Goal: Information Seeking & Learning: Learn about a topic

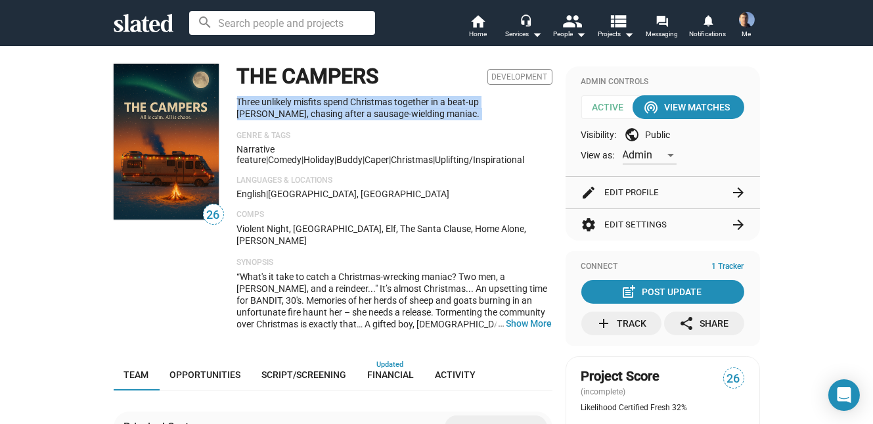
drag, startPoint x: 410, startPoint y: 129, endPoint x: 394, endPoint y: 93, distance: 39.7
click at [394, 93] on div "THE CAMPERS Development Three unlikely misfits spend Christmas together in a be…" at bounding box center [394, 202] width 315 height 277
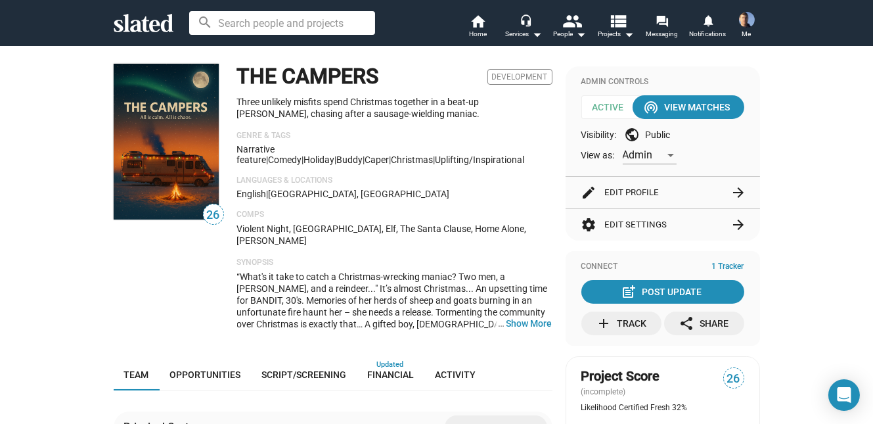
click at [410, 192] on div "English | [GEOGRAPHIC_DATA], [GEOGRAPHIC_DATA]" at bounding box center [394, 193] width 315 height 11
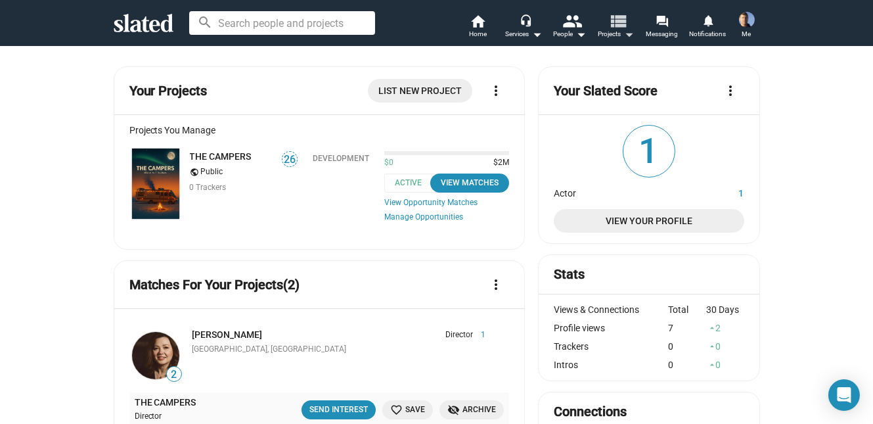
click at [619, 29] on mat-icon "view_list" at bounding box center [617, 20] width 19 height 19
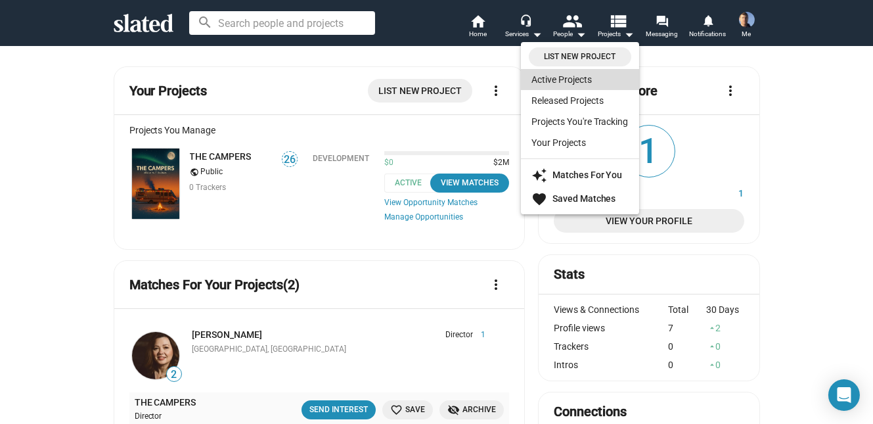
click at [575, 77] on link "Active Projects" at bounding box center [580, 79] width 118 height 21
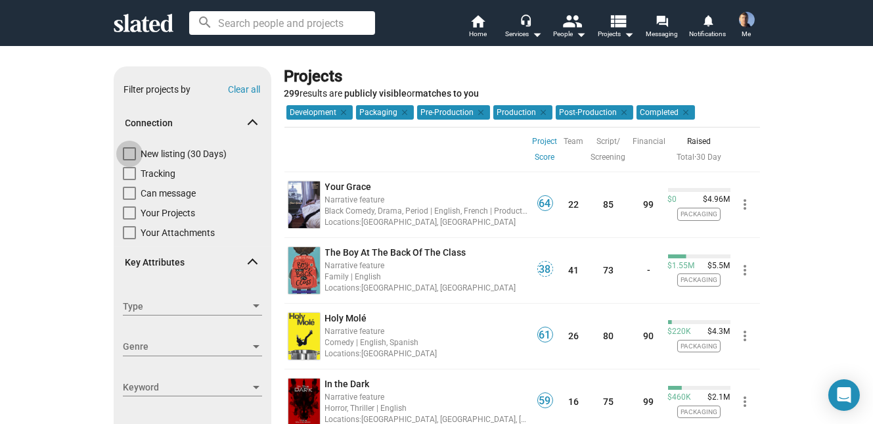
click at [133, 151] on span at bounding box center [129, 153] width 13 height 13
click at [129, 160] on input "New listing (30 Days)" at bounding box center [129, 160] width 1 height 1
checkbox input "true"
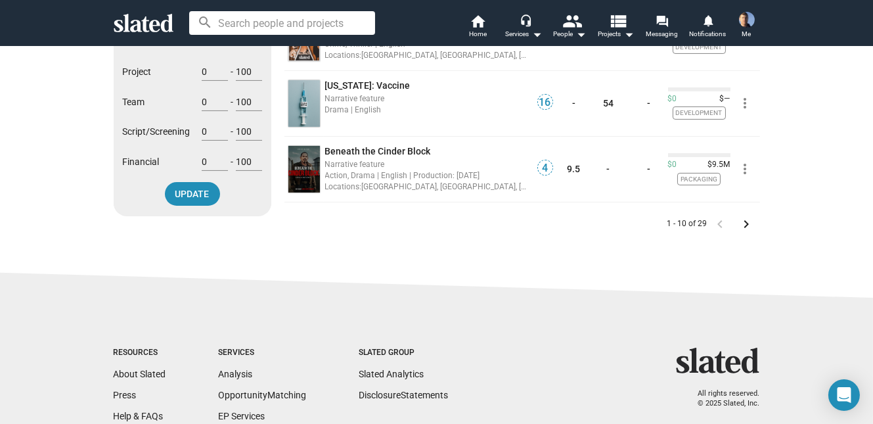
scroll to position [659, 0]
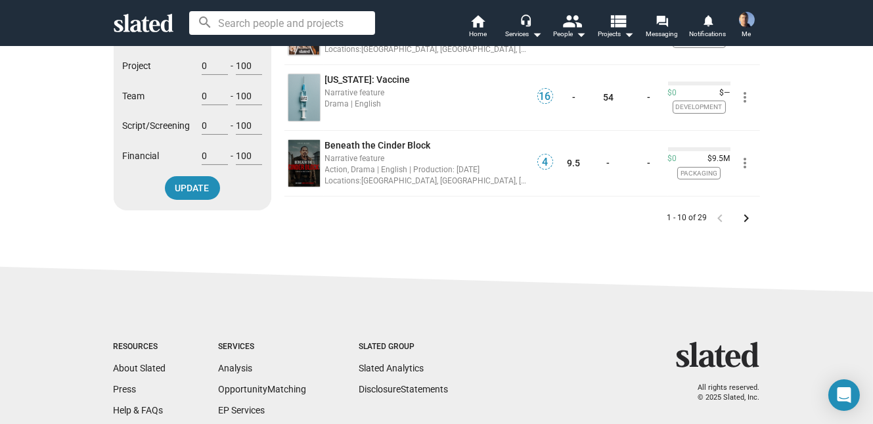
click at [748, 216] on mat-icon "keyboard_arrow_right" at bounding box center [747, 218] width 16 height 16
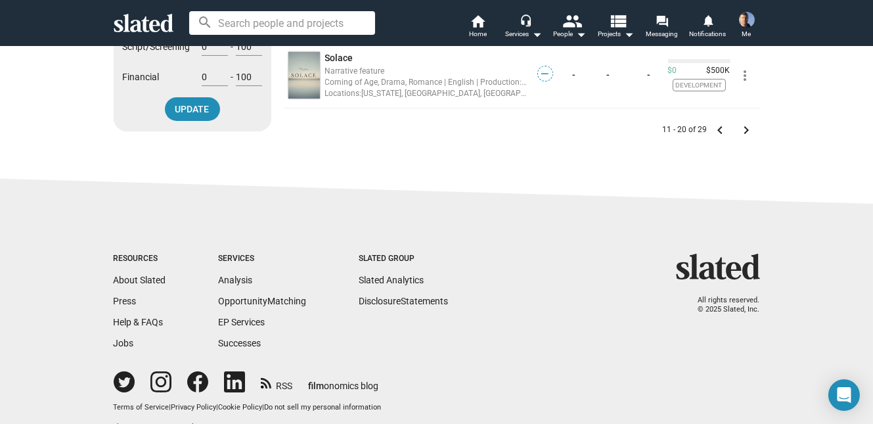
scroll to position [766, 0]
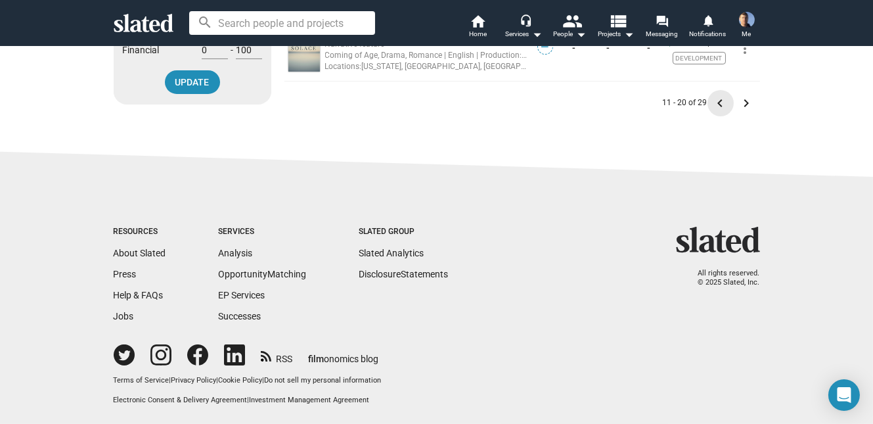
click at [719, 101] on mat-icon "keyboard_arrow_left" at bounding box center [721, 103] width 16 height 16
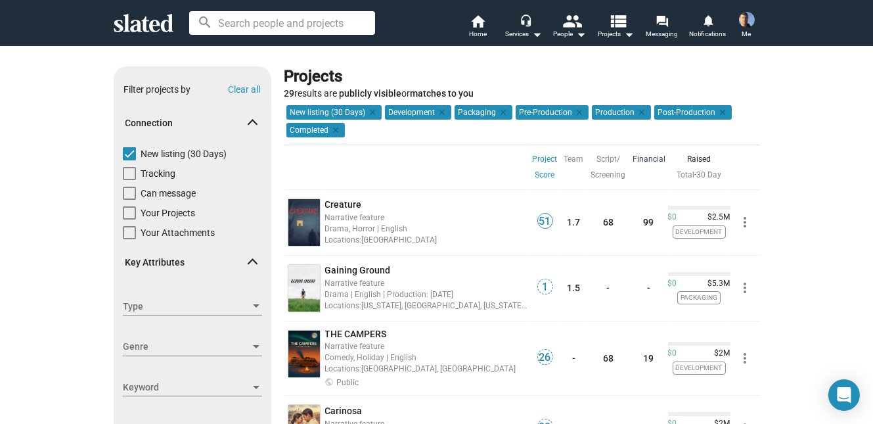
click at [650, 159] on link "Financial" at bounding box center [649, 159] width 33 height 16
click at [606, 153] on link "Script/ Screening" at bounding box center [608, 167] width 35 height 32
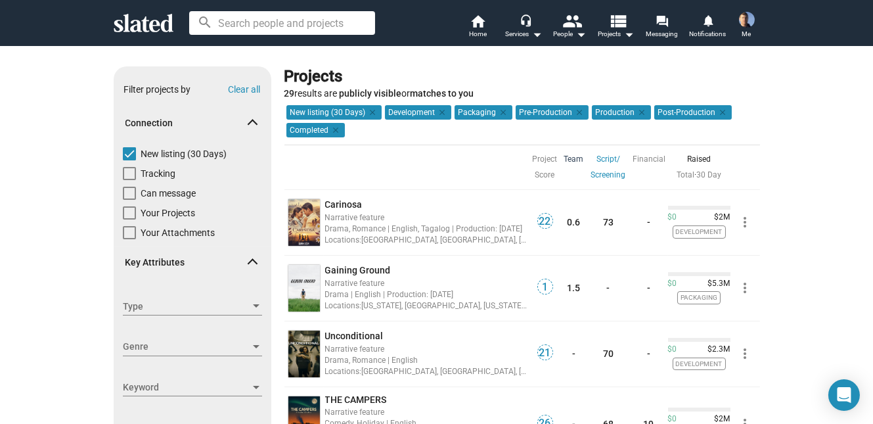
click at [574, 158] on link "Team" at bounding box center [574, 159] width 20 height 16
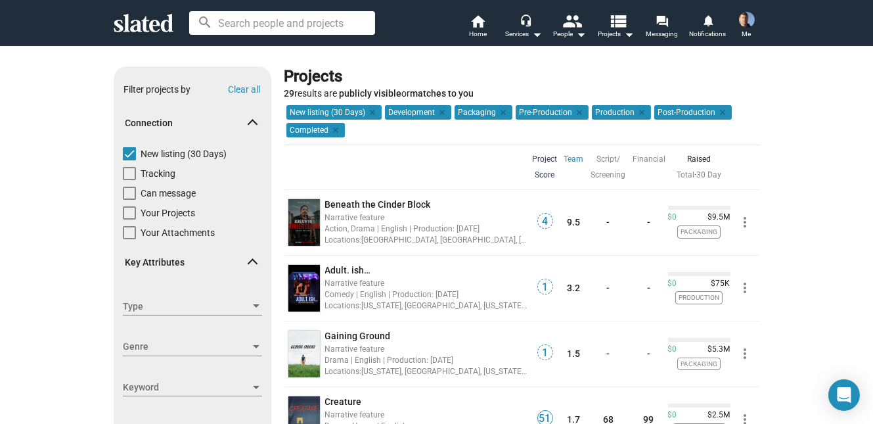
click at [546, 155] on link "Project Score" at bounding box center [545, 167] width 25 height 32
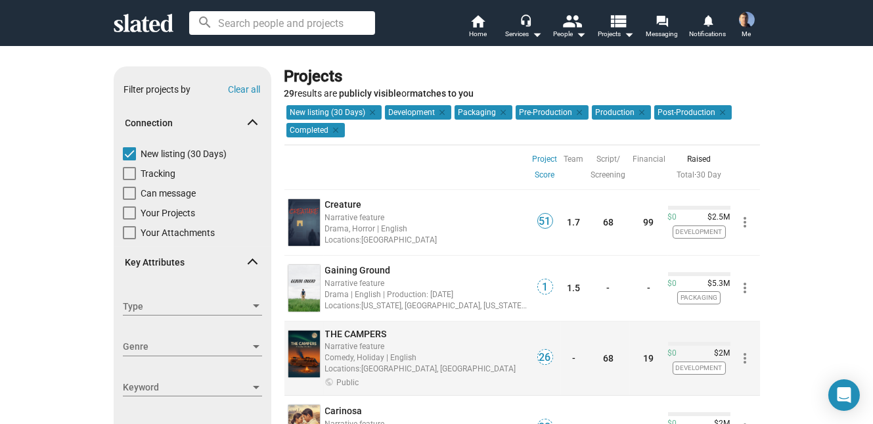
click at [315, 345] on img at bounding box center [304, 353] width 32 height 47
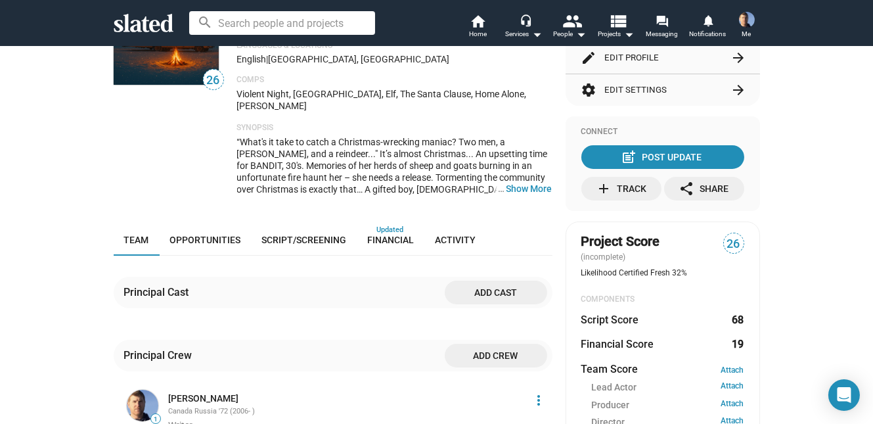
scroll to position [141, 0]
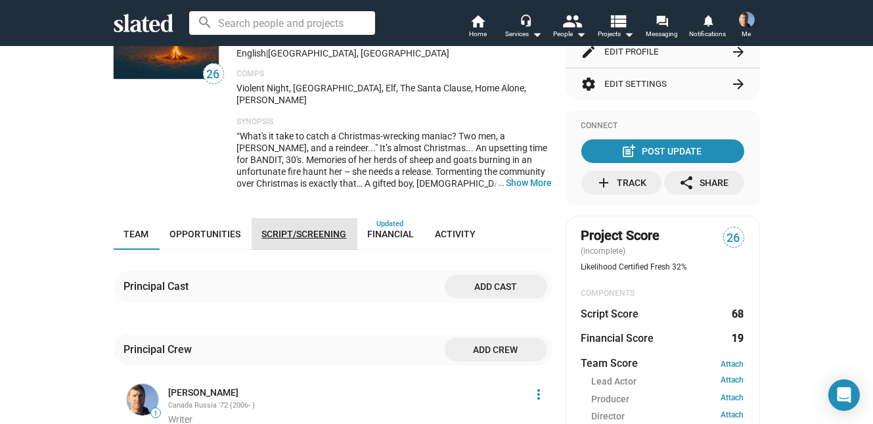
click at [305, 229] on span "Script/Screening" at bounding box center [304, 234] width 85 height 11
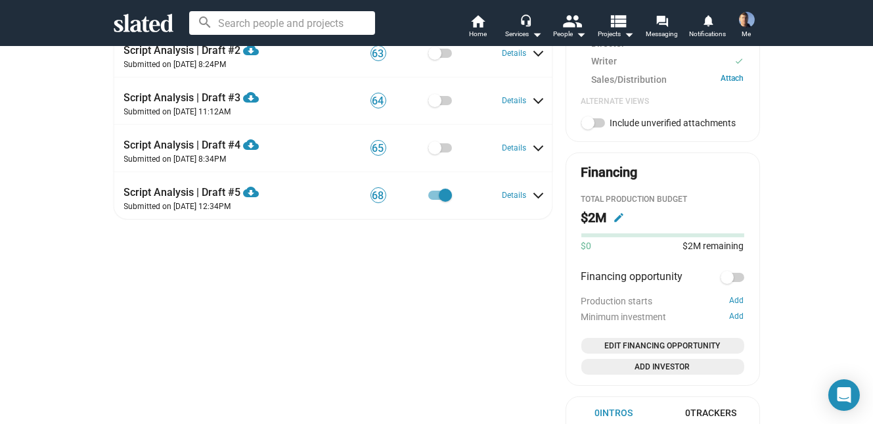
scroll to position [514, 0]
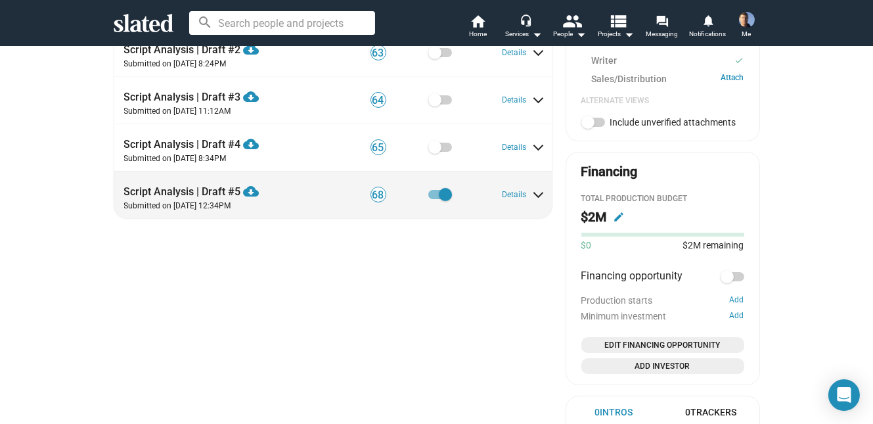
click at [536, 187] on span at bounding box center [538, 193] width 7 height 12
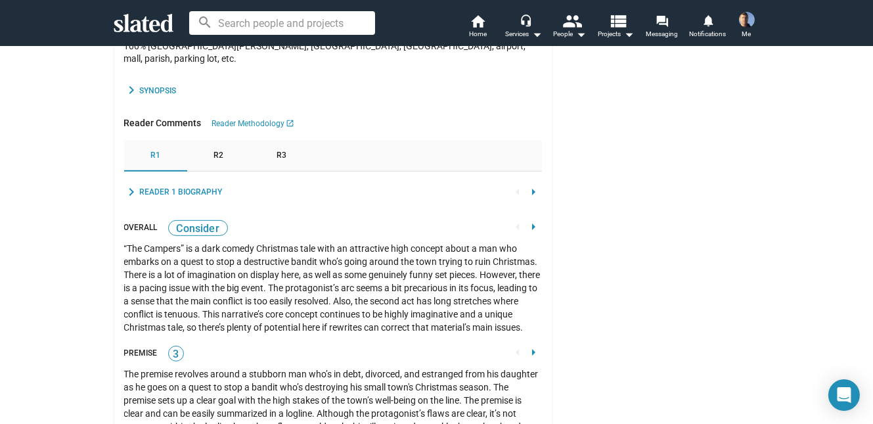
scroll to position [1370, 0]
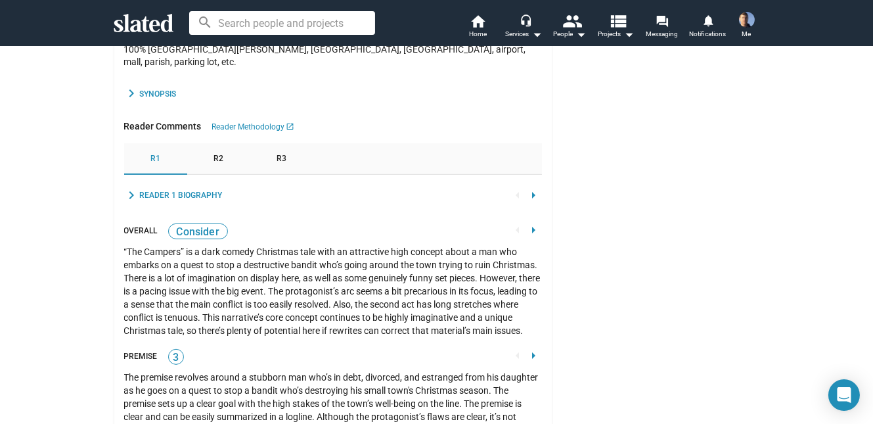
click at [133, 187] on mat-icon "chevron_right" at bounding box center [132, 195] width 16 height 16
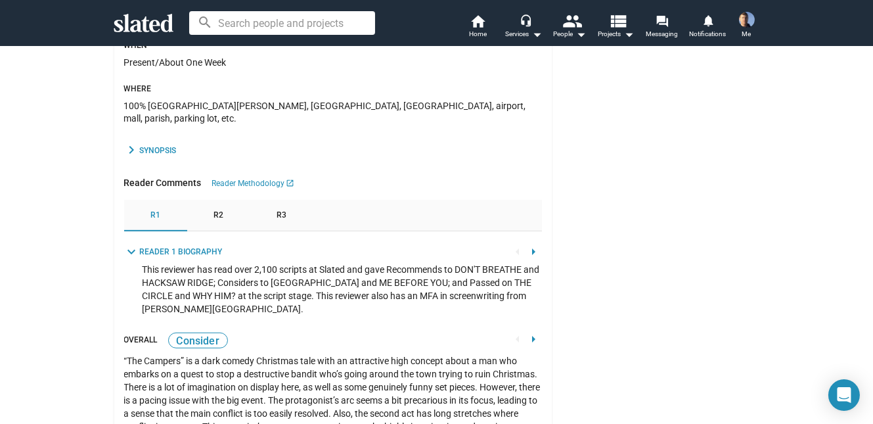
scroll to position [1316, 0]
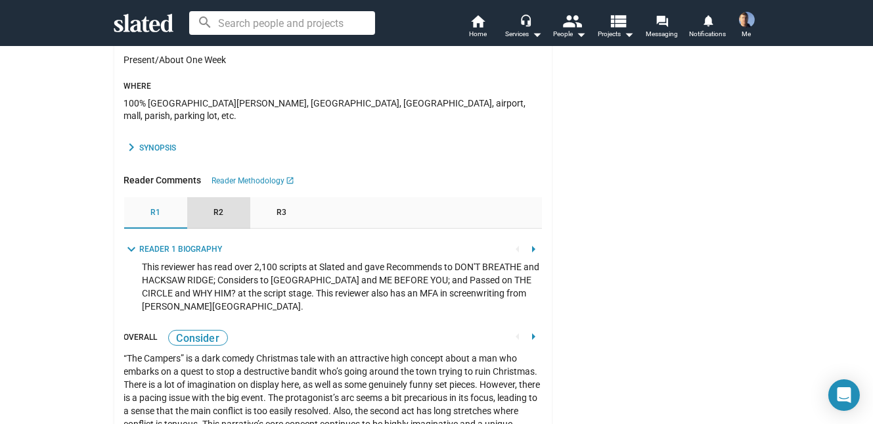
click at [225, 197] on div "R2" at bounding box center [218, 213] width 63 height 32
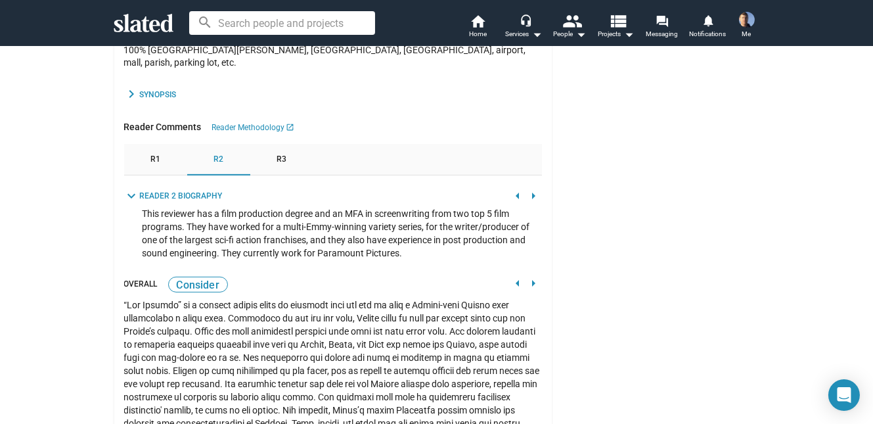
scroll to position [1378, 0]
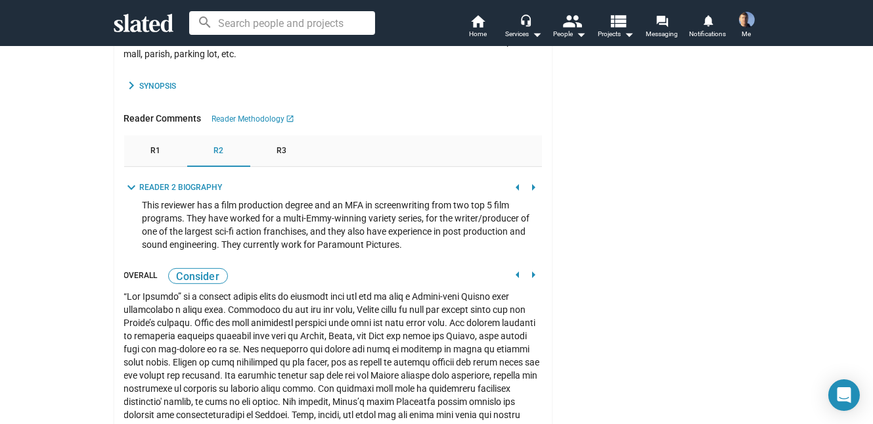
click at [282, 146] on span "R3" at bounding box center [282, 151] width 10 height 11
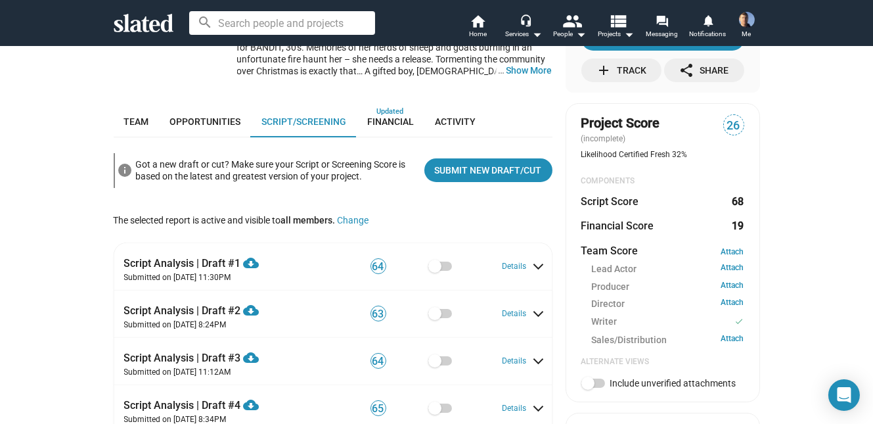
scroll to position [0, 0]
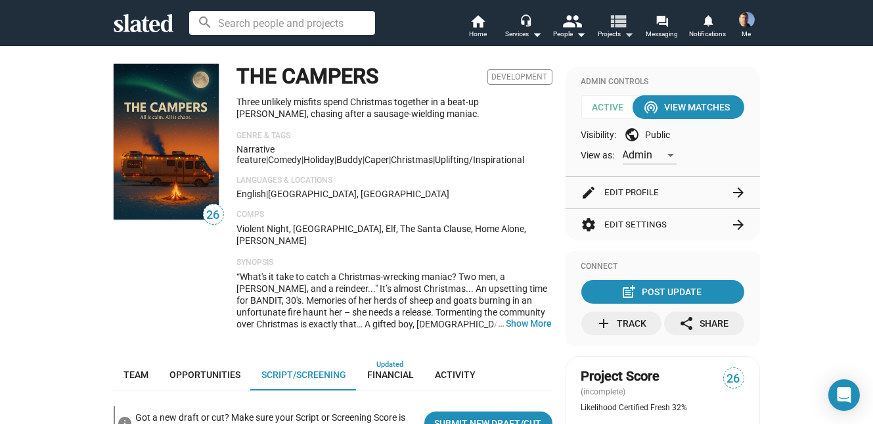
click at [613, 24] on mat-icon "view_list" at bounding box center [617, 20] width 19 height 19
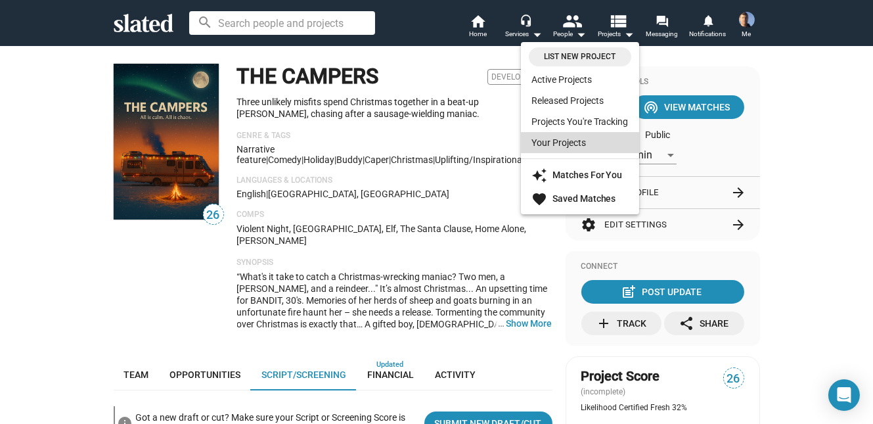
click at [573, 141] on link "Your Projects" at bounding box center [580, 142] width 118 height 21
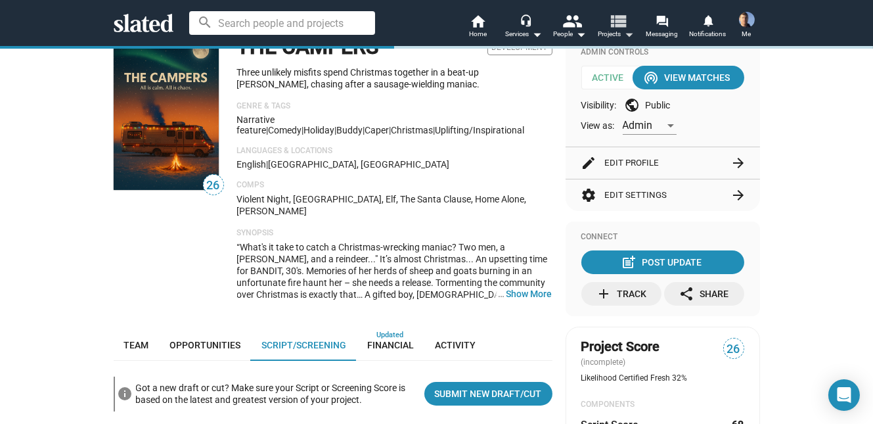
scroll to position [120, 0]
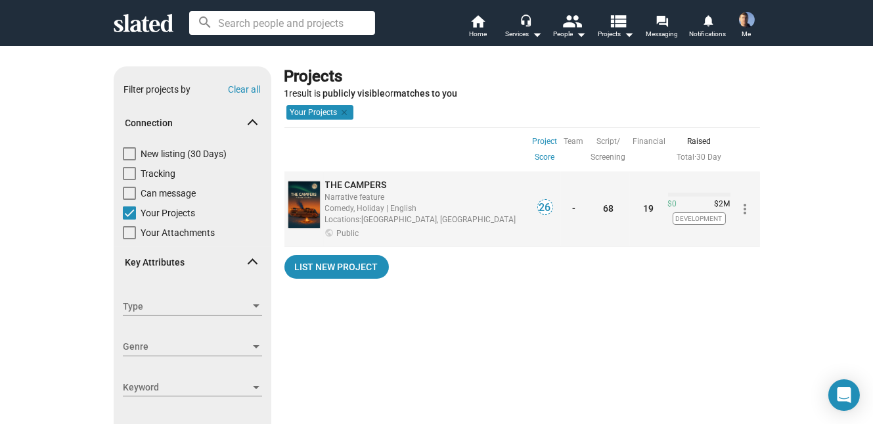
click at [352, 183] on span "THE CAMPERS" at bounding box center [356, 184] width 62 height 11
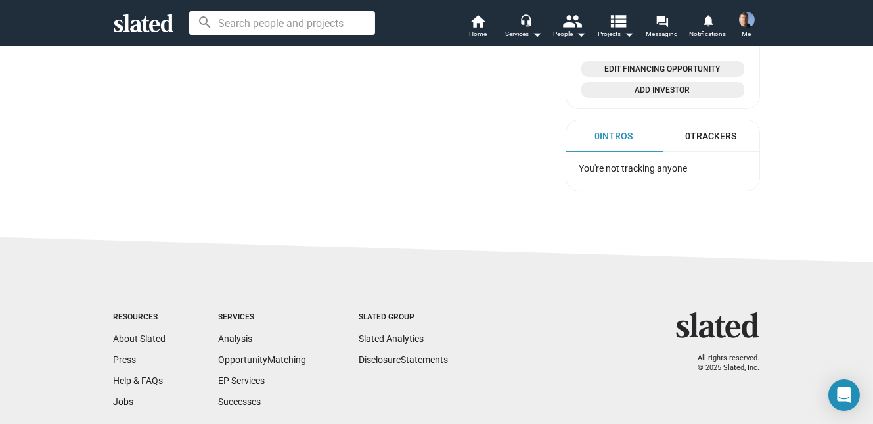
scroll to position [791, 0]
